Goal: Task Accomplishment & Management: Manage account settings

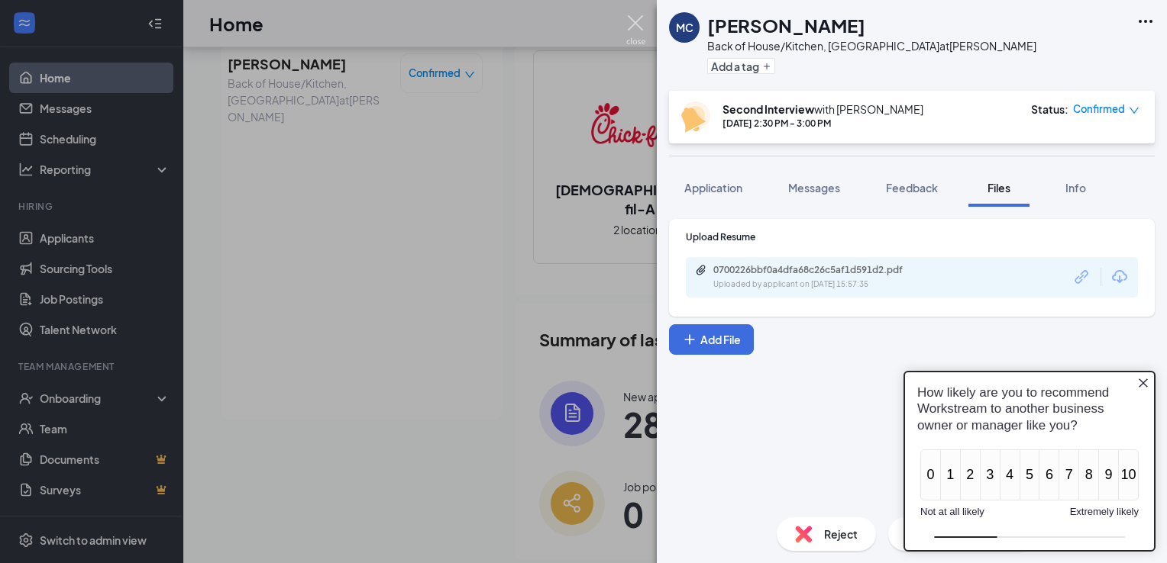
click at [638, 18] on img at bounding box center [635, 30] width 19 height 30
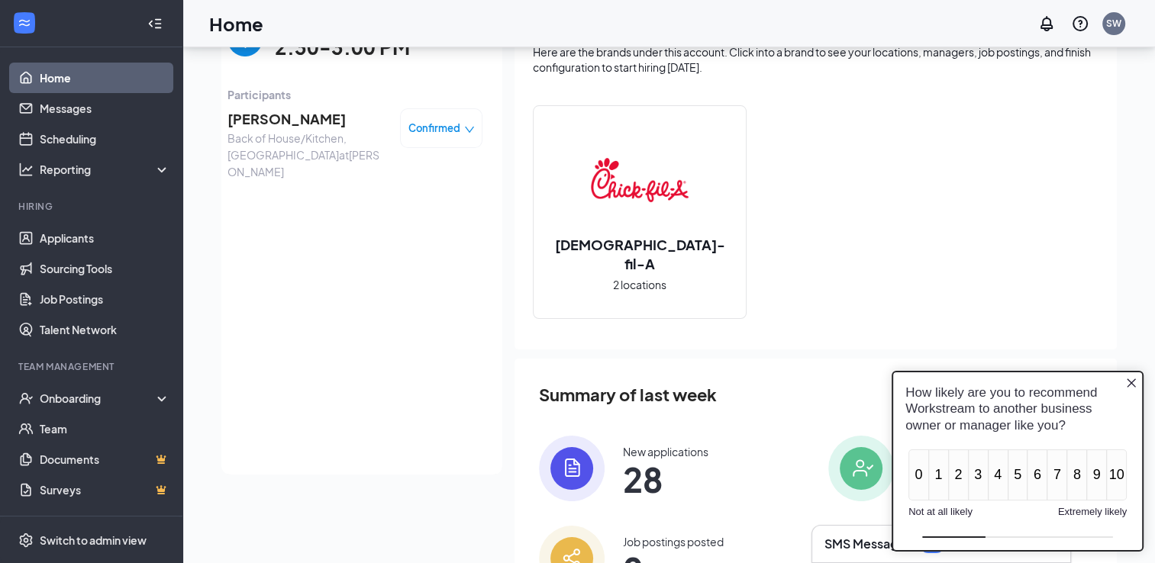
click at [57, 75] on link "Home" at bounding box center [105, 78] width 131 height 31
click at [1131, 382] on icon "Close button" at bounding box center [1131, 382] width 12 height 12
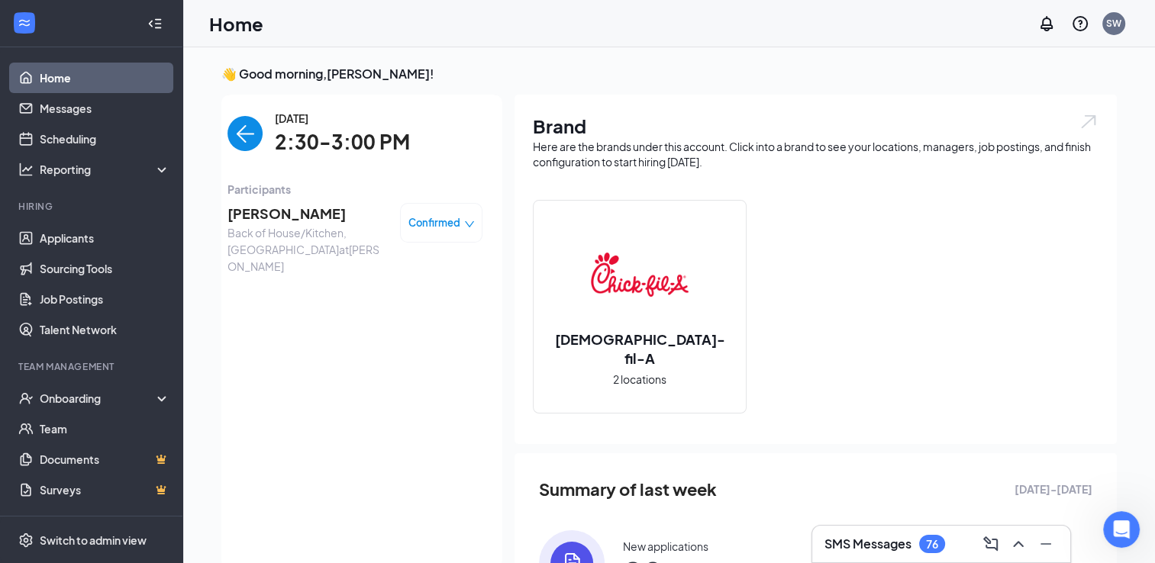
click at [234, 136] on img "back-button" at bounding box center [245, 133] width 35 height 35
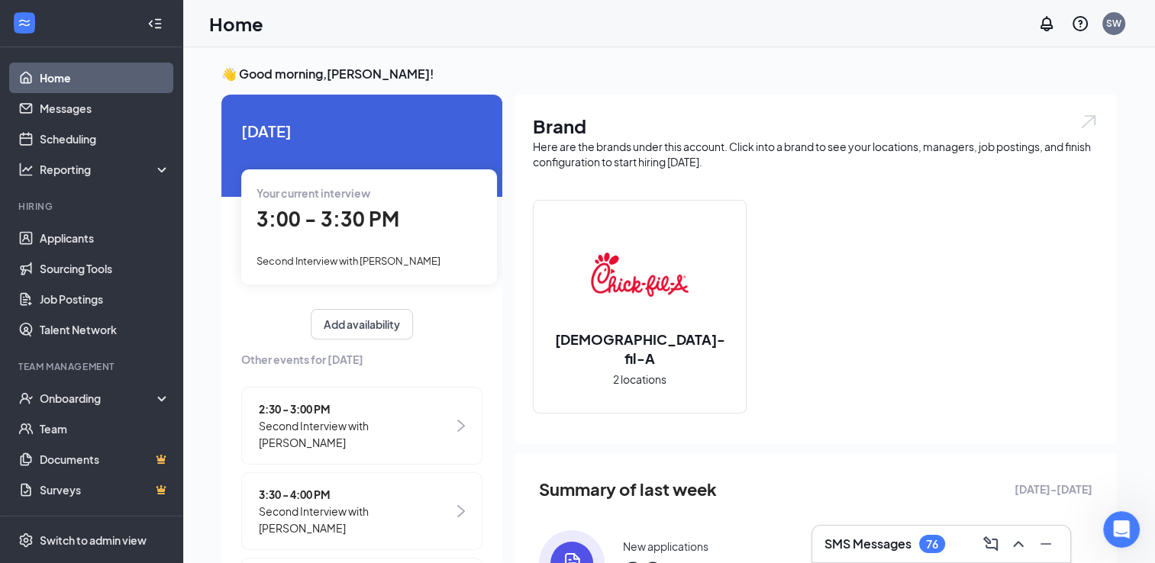
click at [292, 219] on span "3:00 - 3:30 PM" at bounding box center [328, 218] width 143 height 25
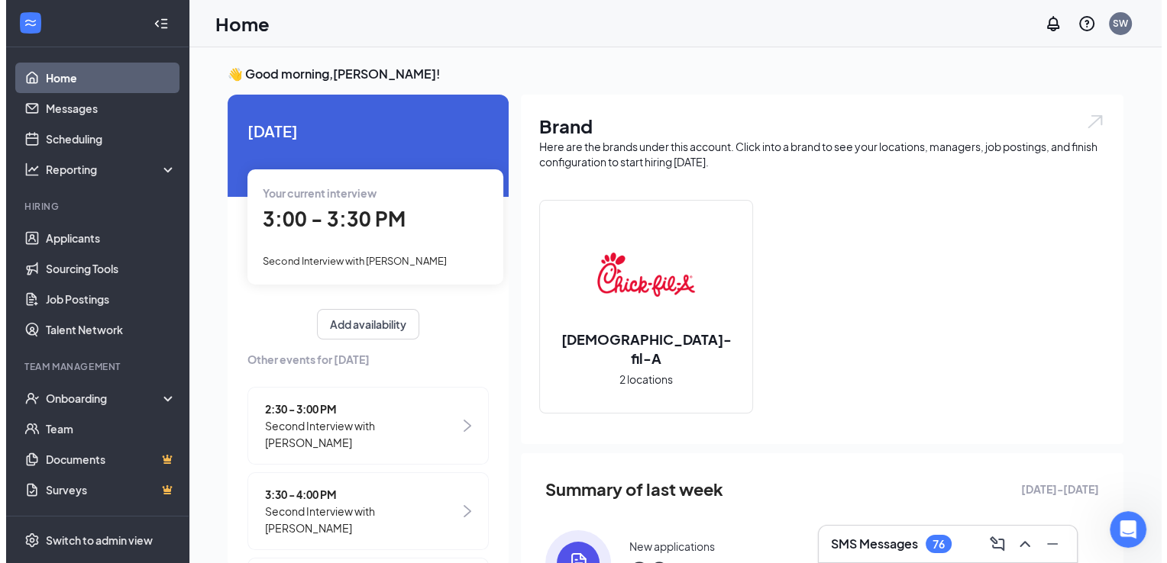
scroll to position [6, 0]
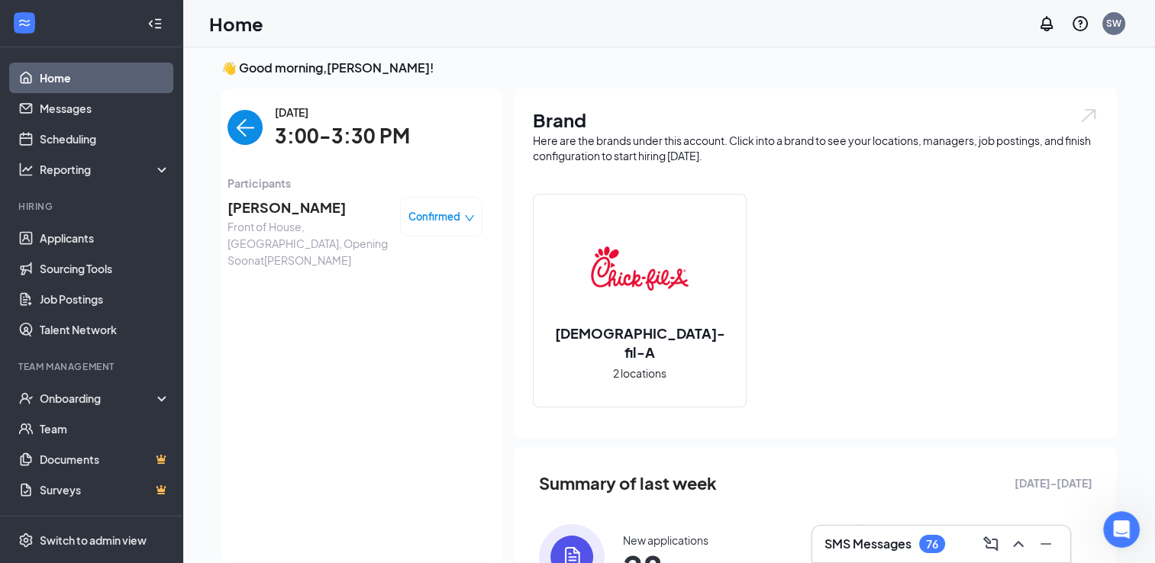
click at [275, 204] on span "[PERSON_NAME]" at bounding box center [308, 207] width 160 height 21
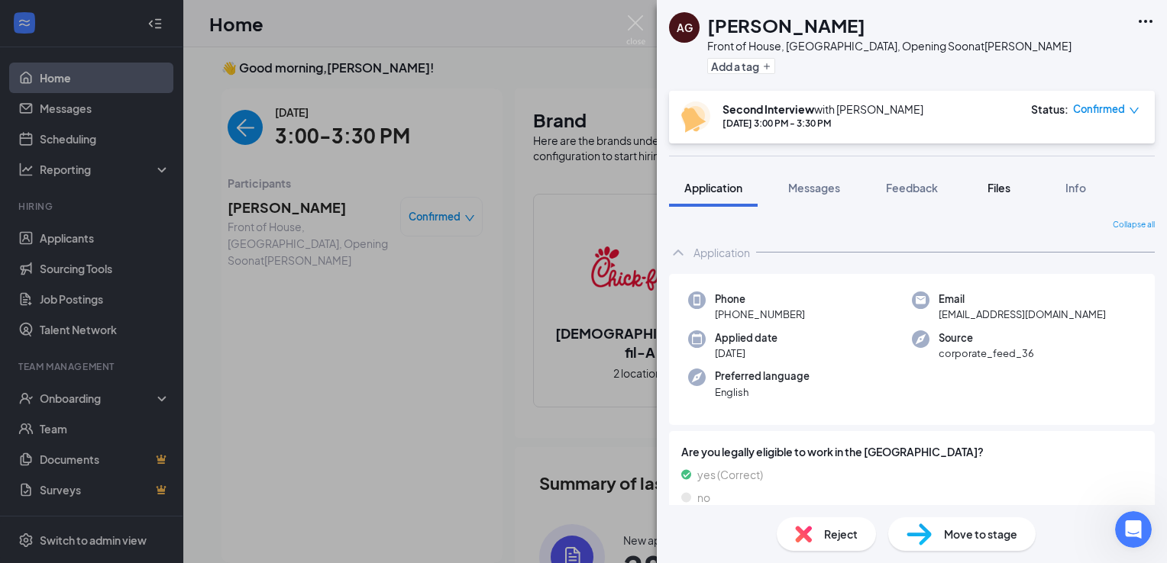
click at [1001, 188] on span "Files" at bounding box center [998, 188] width 23 height 14
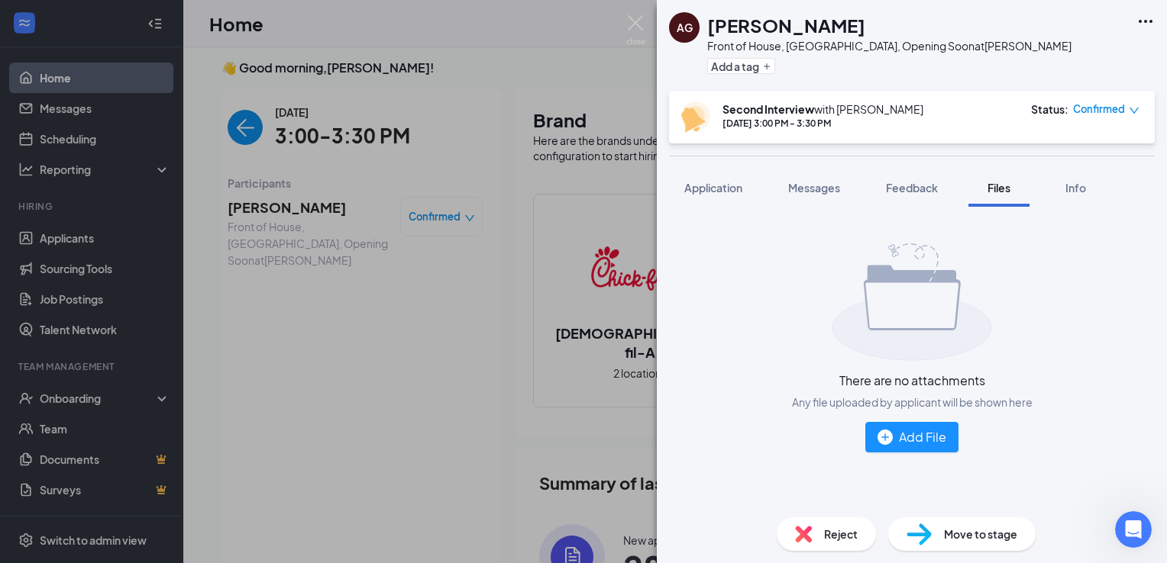
click at [363, 260] on div "AG [PERSON_NAME] Front of House, [GEOGRAPHIC_DATA], Opening Soon at [GEOGRAPHIC…" at bounding box center [583, 281] width 1167 height 563
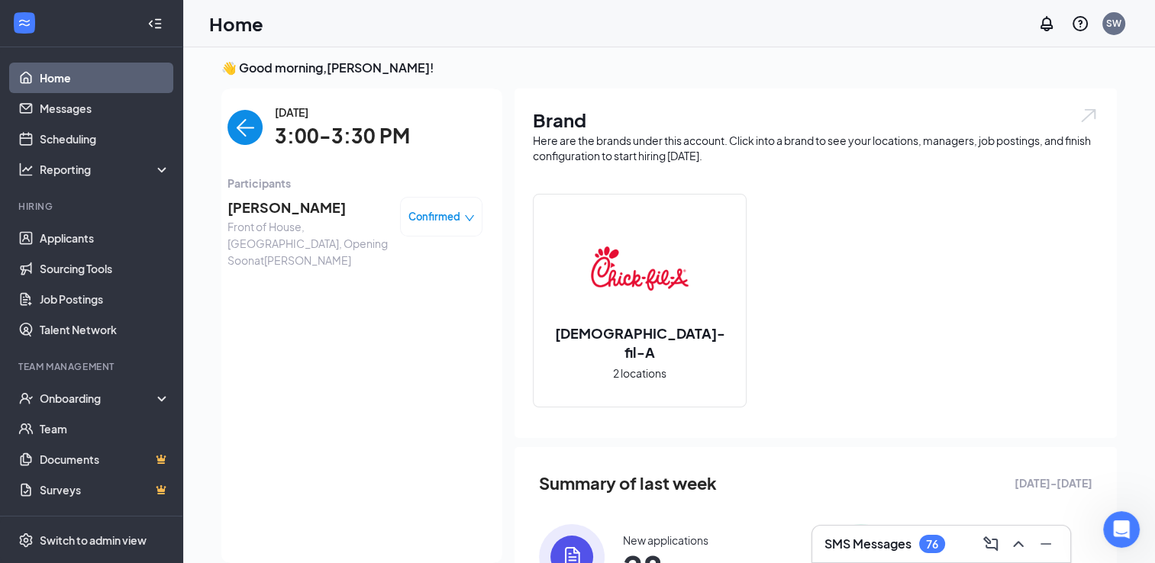
click at [280, 203] on span "[PERSON_NAME]" at bounding box center [308, 207] width 160 height 21
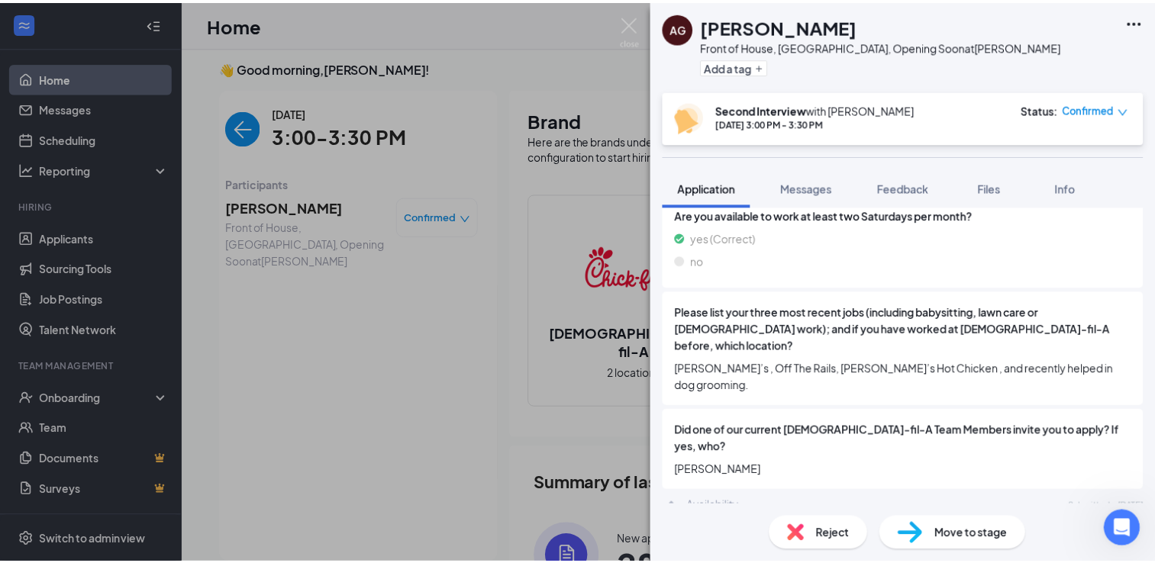
scroll to position [433, 0]
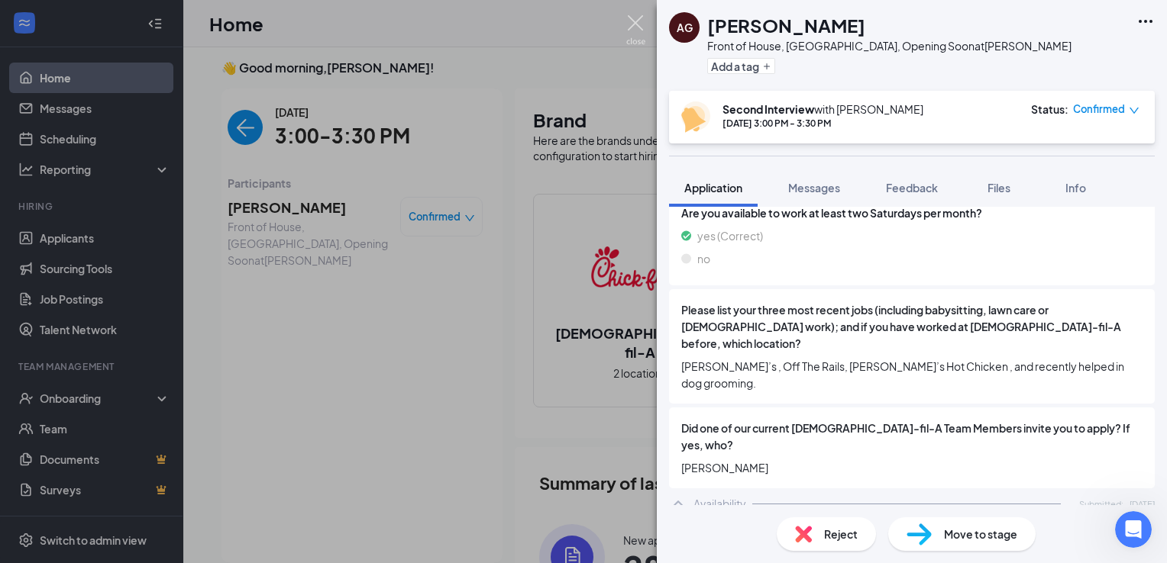
click at [633, 21] on img at bounding box center [635, 30] width 19 height 30
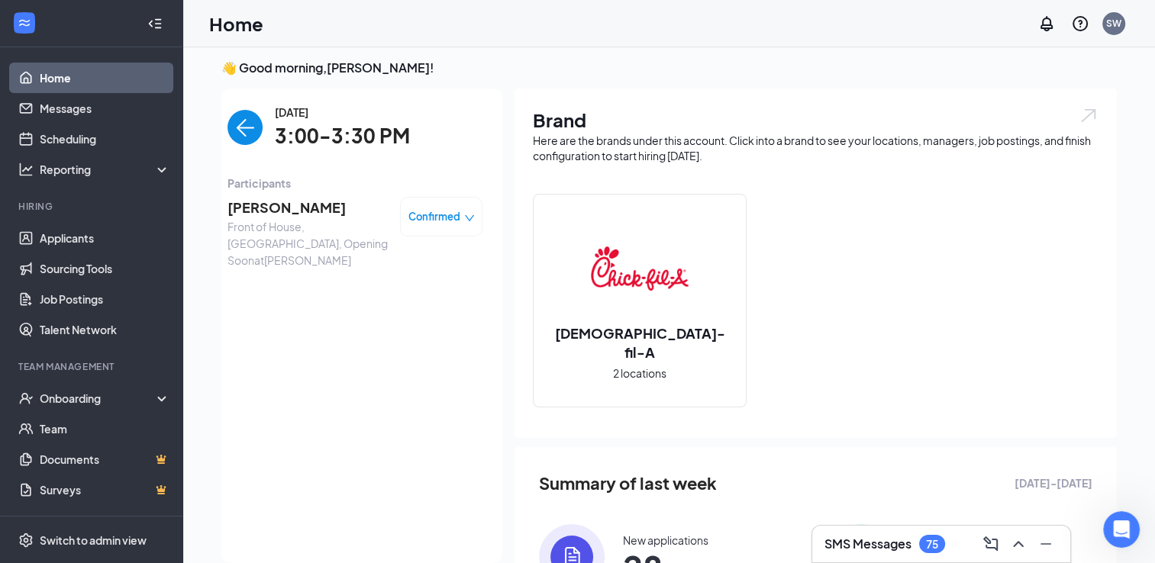
click at [241, 119] on img "back-button" at bounding box center [245, 127] width 35 height 35
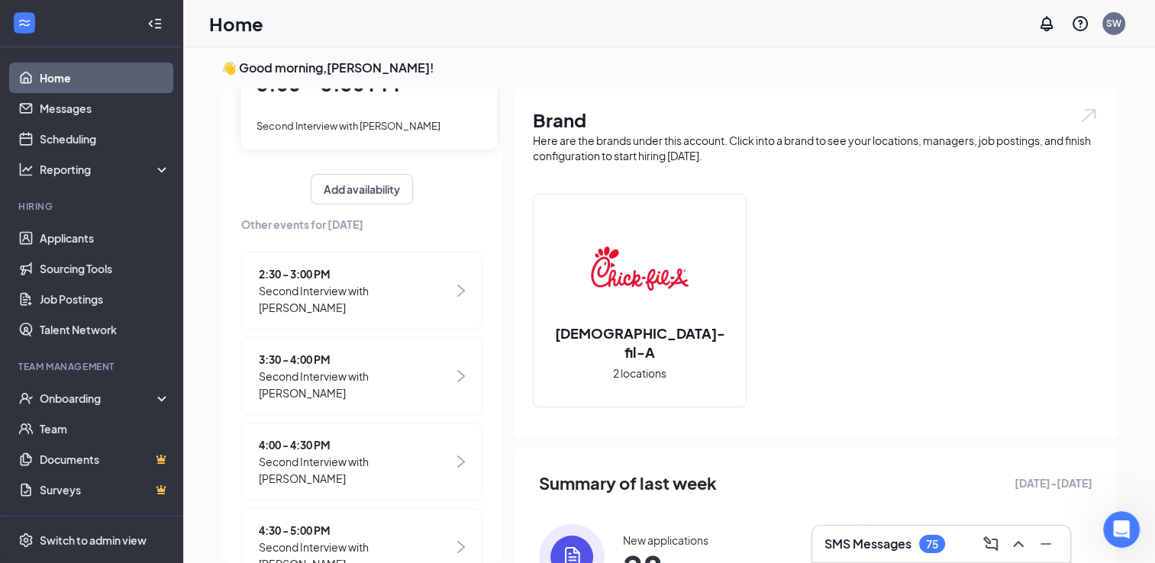
scroll to position [130, 0]
click at [304, 372] on span "Second Interview with [PERSON_NAME]" at bounding box center [356, 384] width 195 height 34
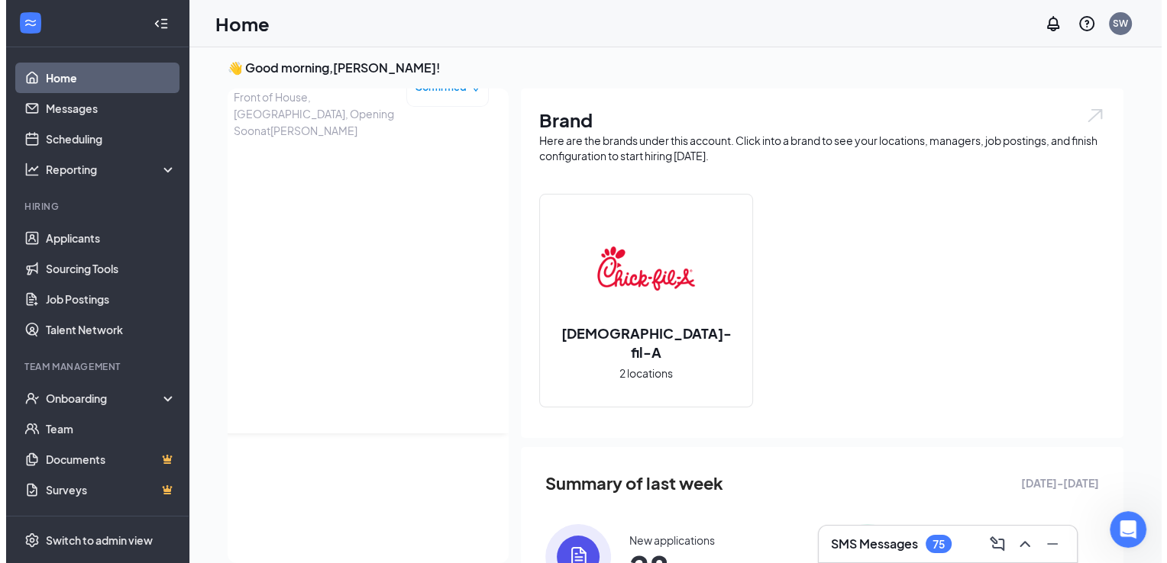
scroll to position [0, 0]
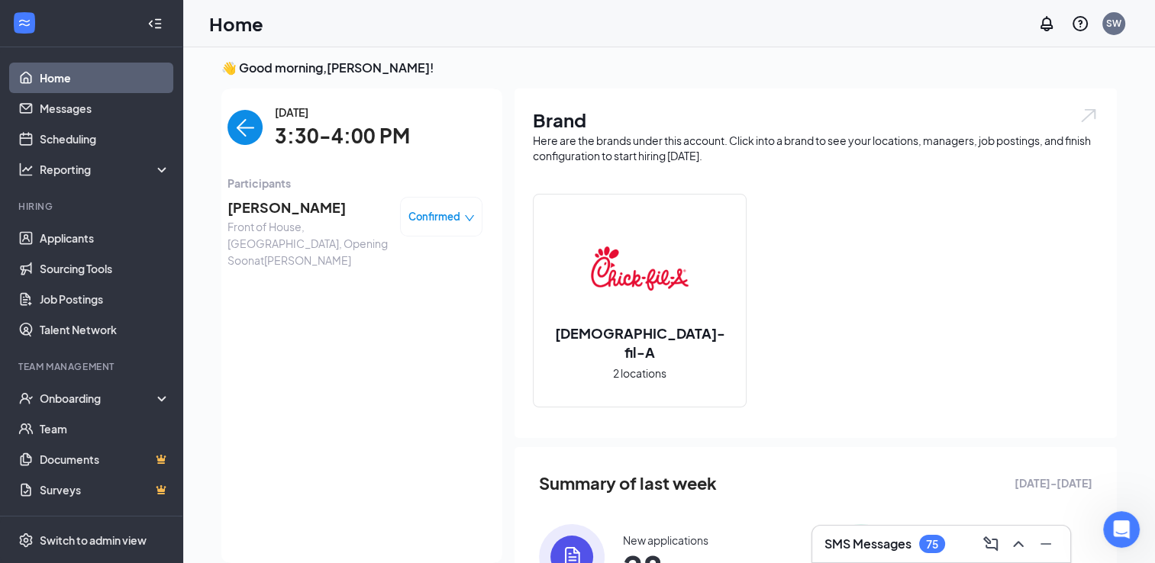
click at [285, 207] on span "[PERSON_NAME]" at bounding box center [308, 207] width 160 height 21
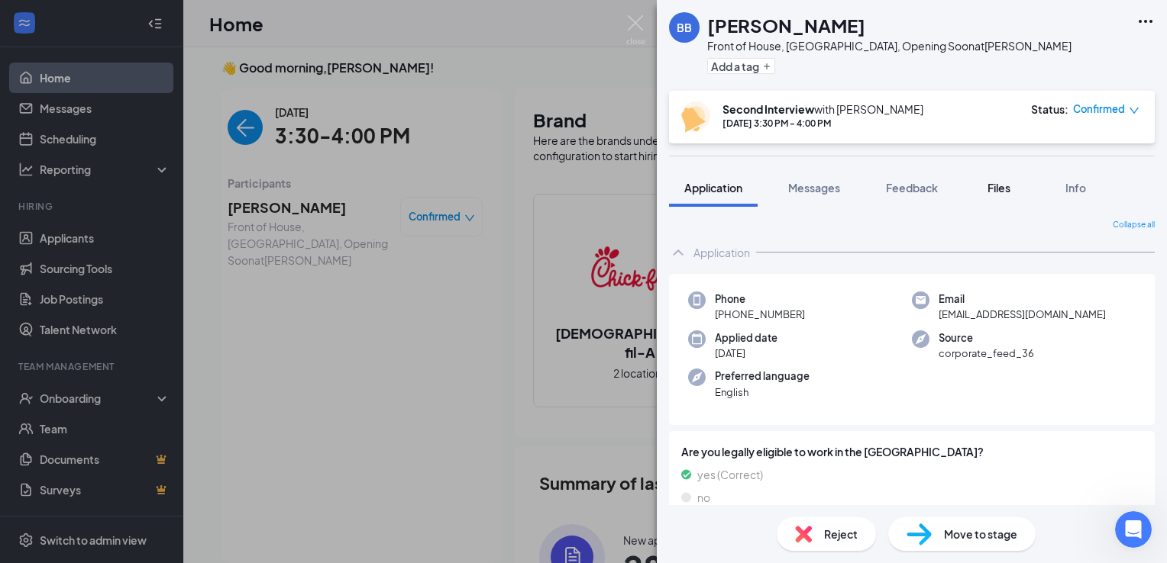
click at [990, 185] on span "Files" at bounding box center [998, 188] width 23 height 14
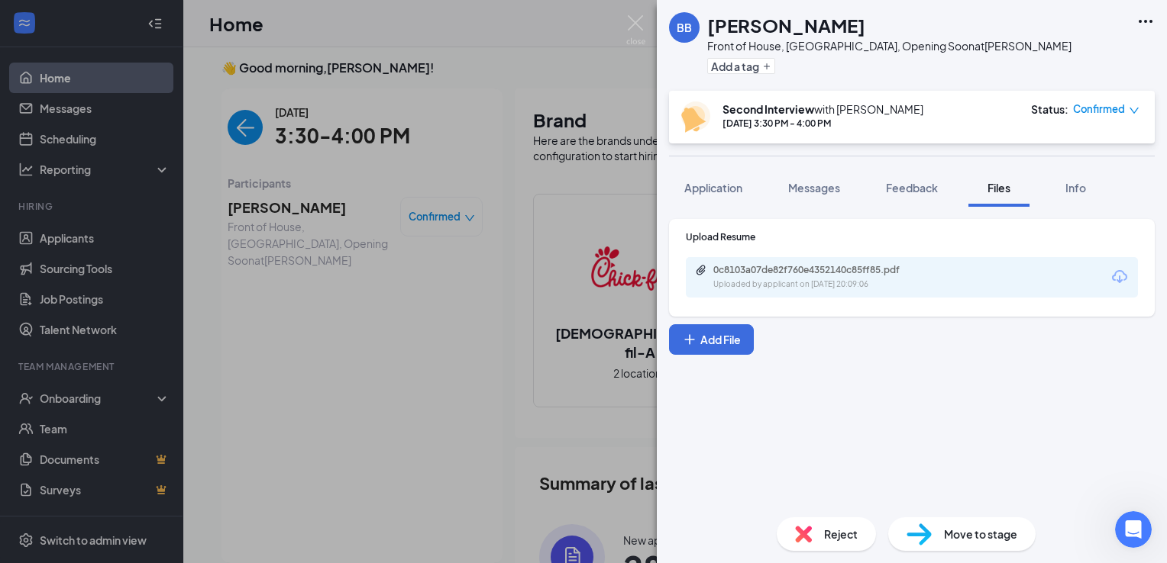
click at [974, 278] on div "0c8103a07de82f760e4352140c85ff85.pdf Uploaded by applicant on [DATE] 20:09:06" at bounding box center [912, 277] width 452 height 40
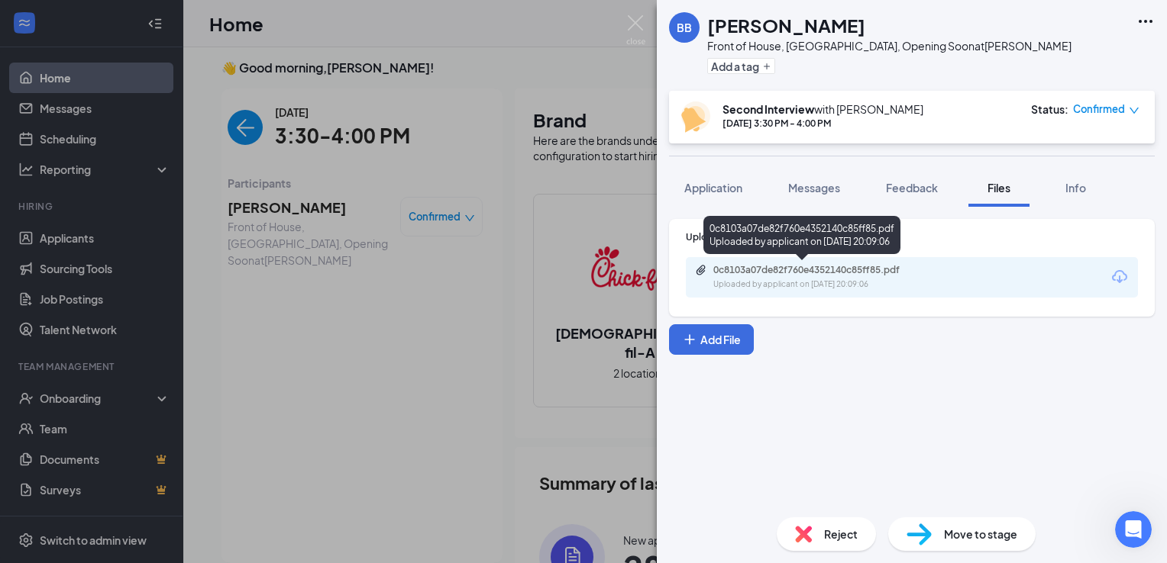
click at [706, 266] on icon "Paperclip" at bounding box center [701, 270] width 12 height 12
